Goal: Check status

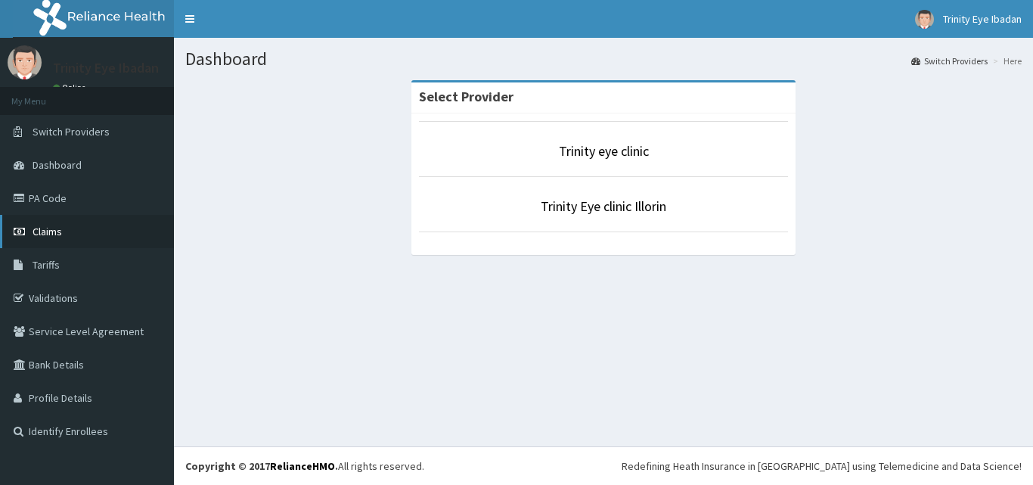
click at [74, 226] on link "Claims" at bounding box center [87, 231] width 174 height 33
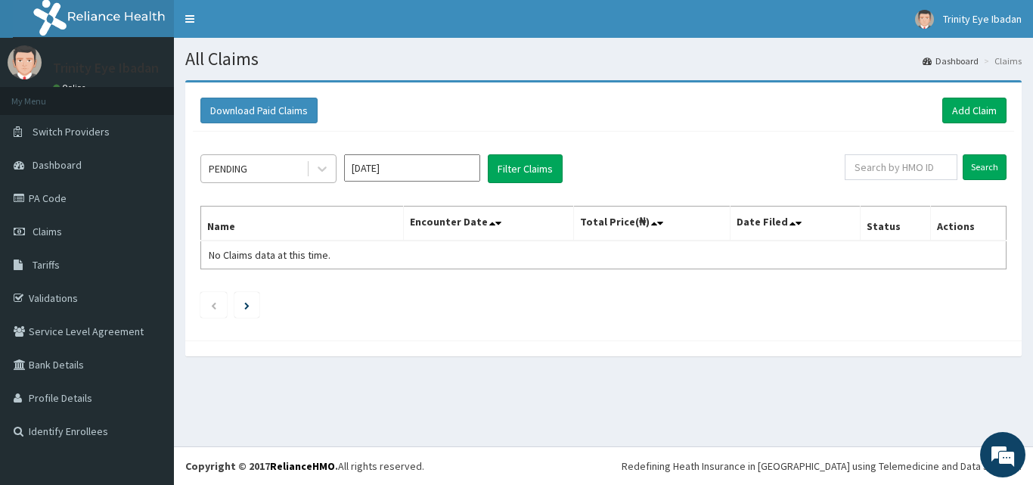
click at [277, 179] on div "PENDING" at bounding box center [253, 168] width 105 height 24
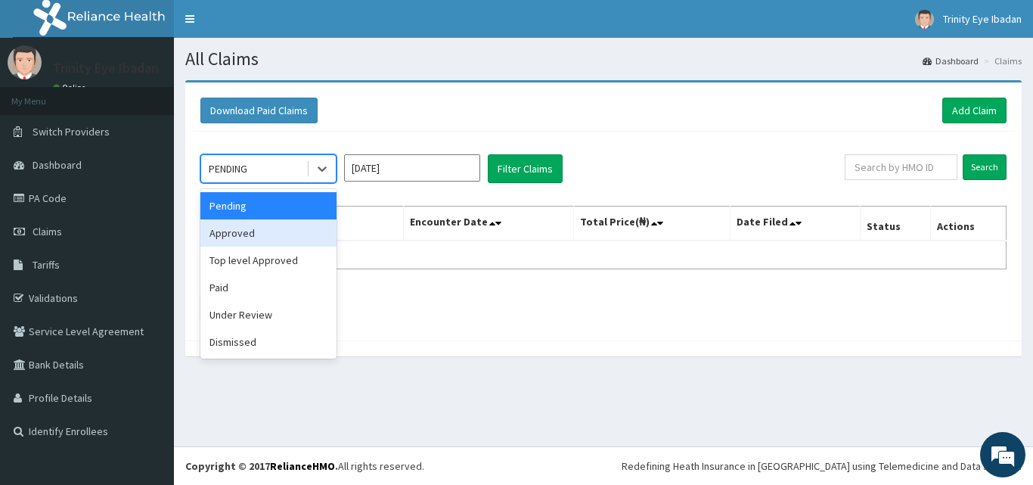
click at [287, 231] on div "Approved" at bounding box center [268, 232] width 136 height 27
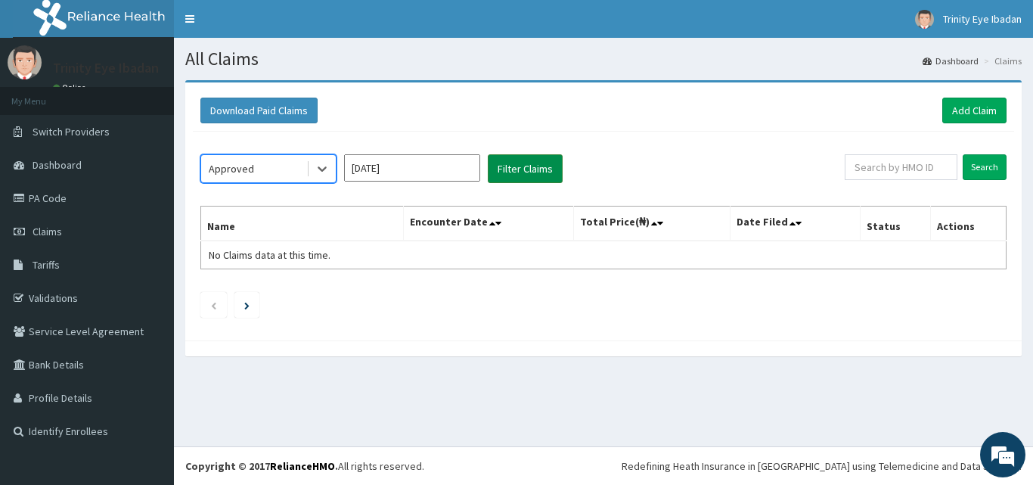
click at [528, 169] on button "Filter Claims" at bounding box center [525, 168] width 75 height 29
